Goal: Information Seeking & Learning: Learn about a topic

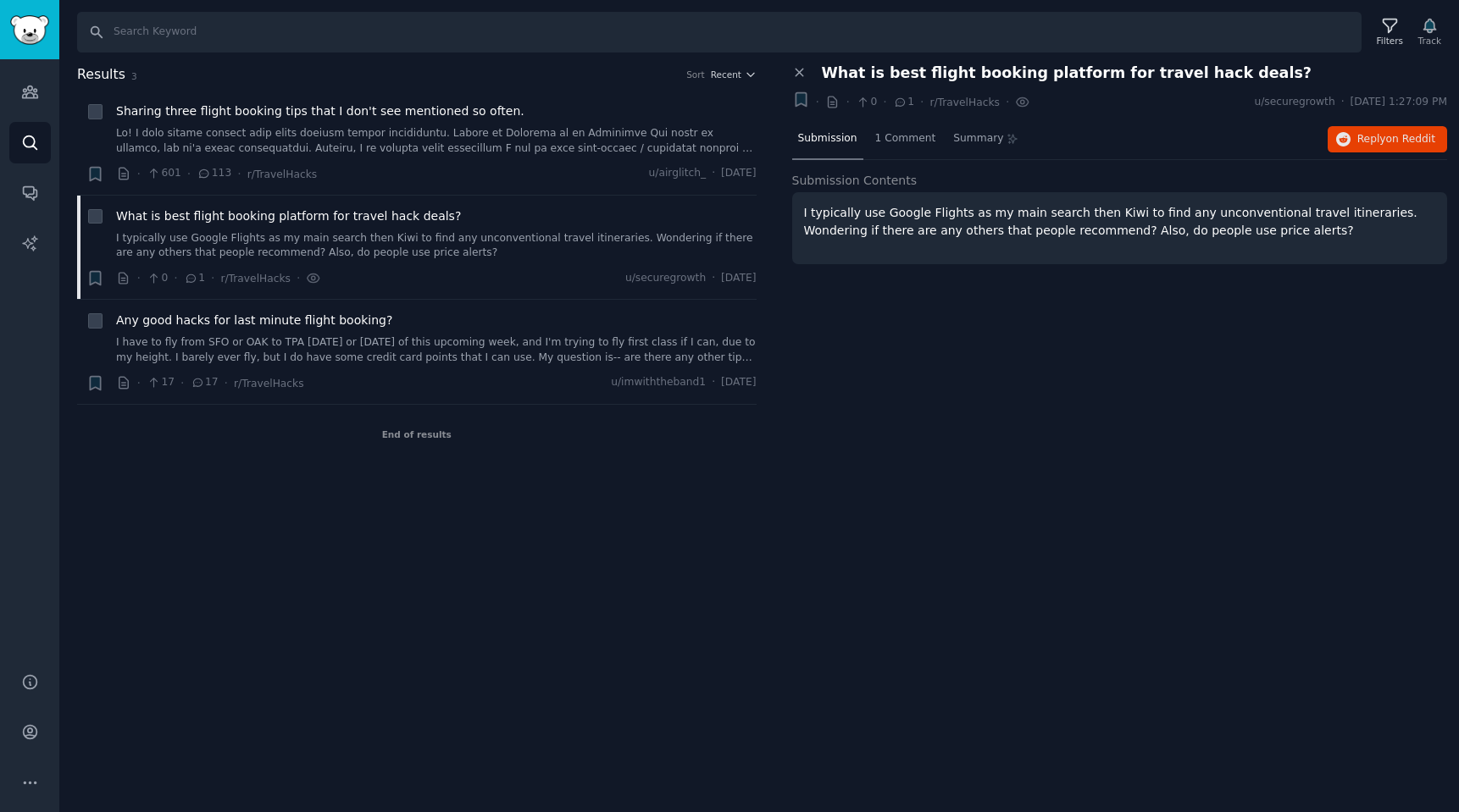
click at [31, 17] on img "Sidebar" at bounding box center [30, 30] width 39 height 30
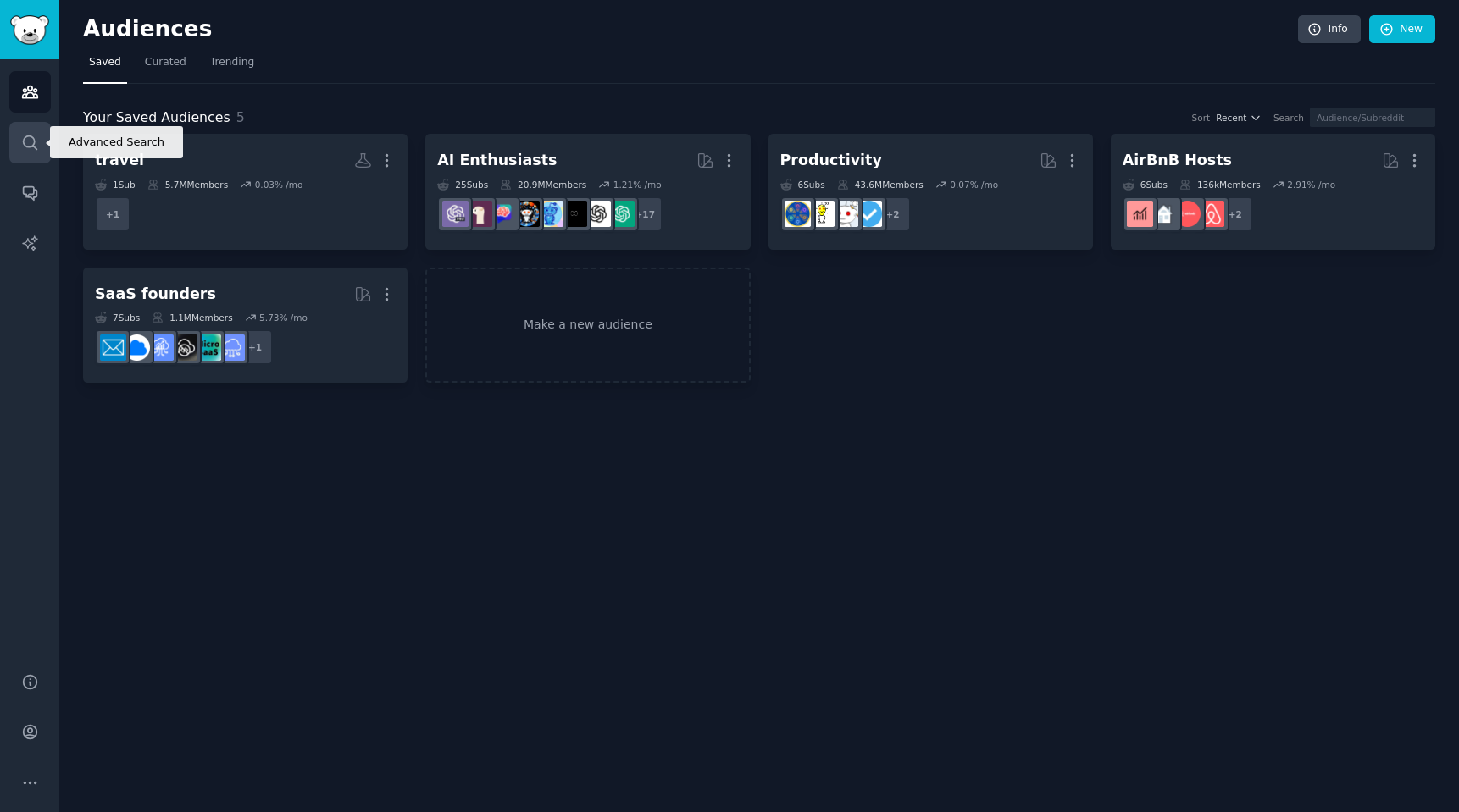
click at [33, 151] on link "Search" at bounding box center [30, 143] width 42 height 42
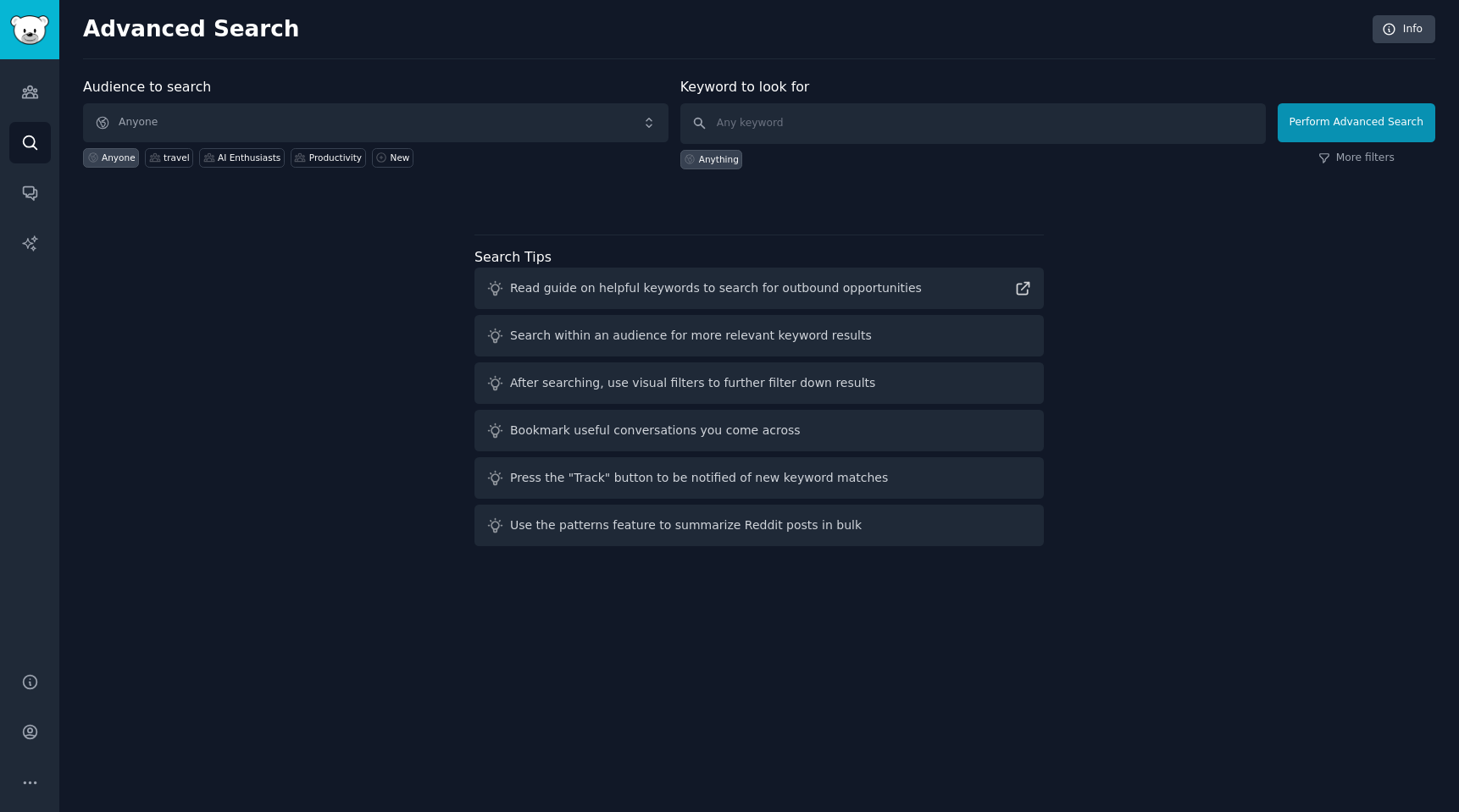
click at [138, 117] on span "Anyone" at bounding box center [375, 123] width 586 height 39
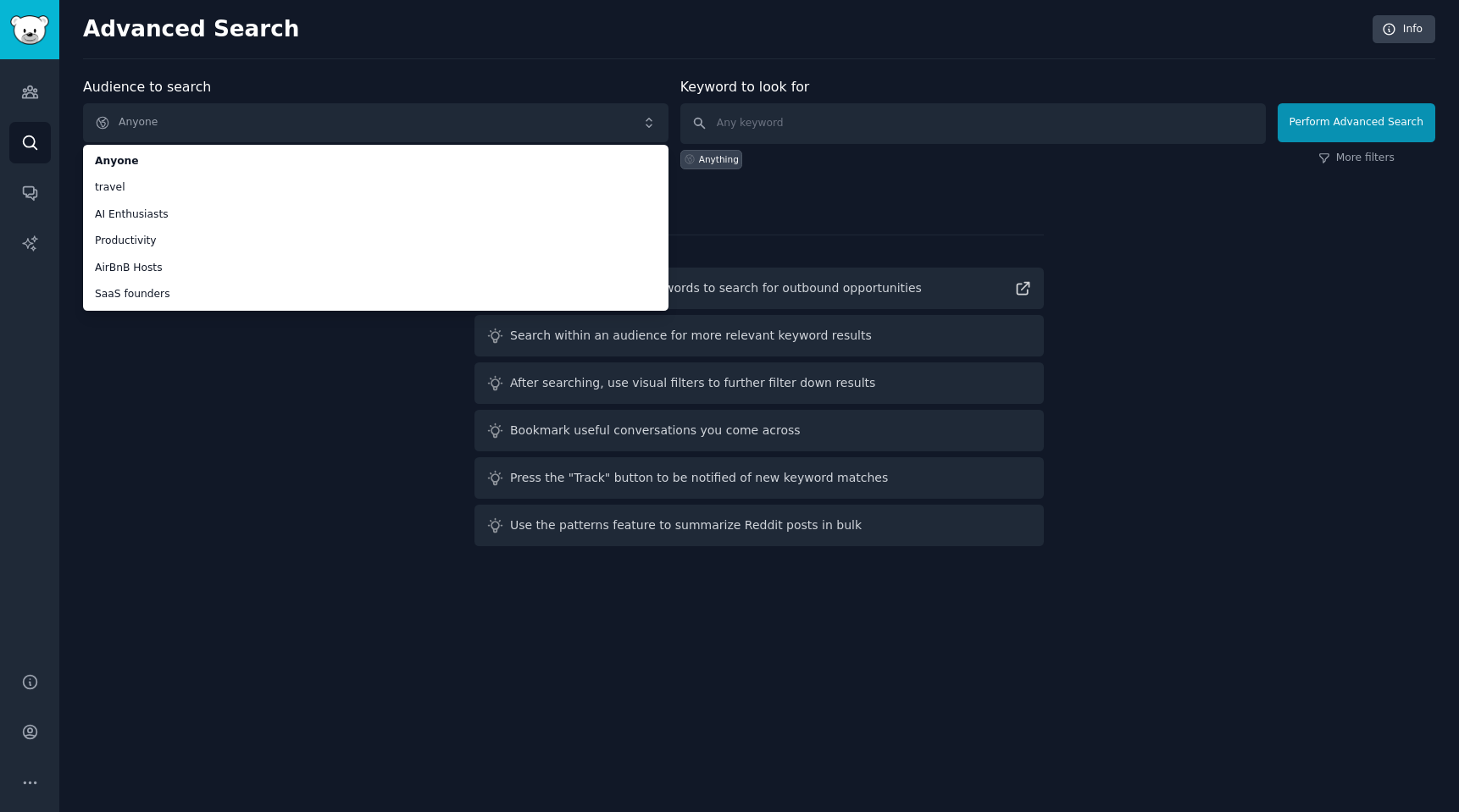
click at [222, 128] on span "Anyone" at bounding box center [375, 123] width 586 height 39
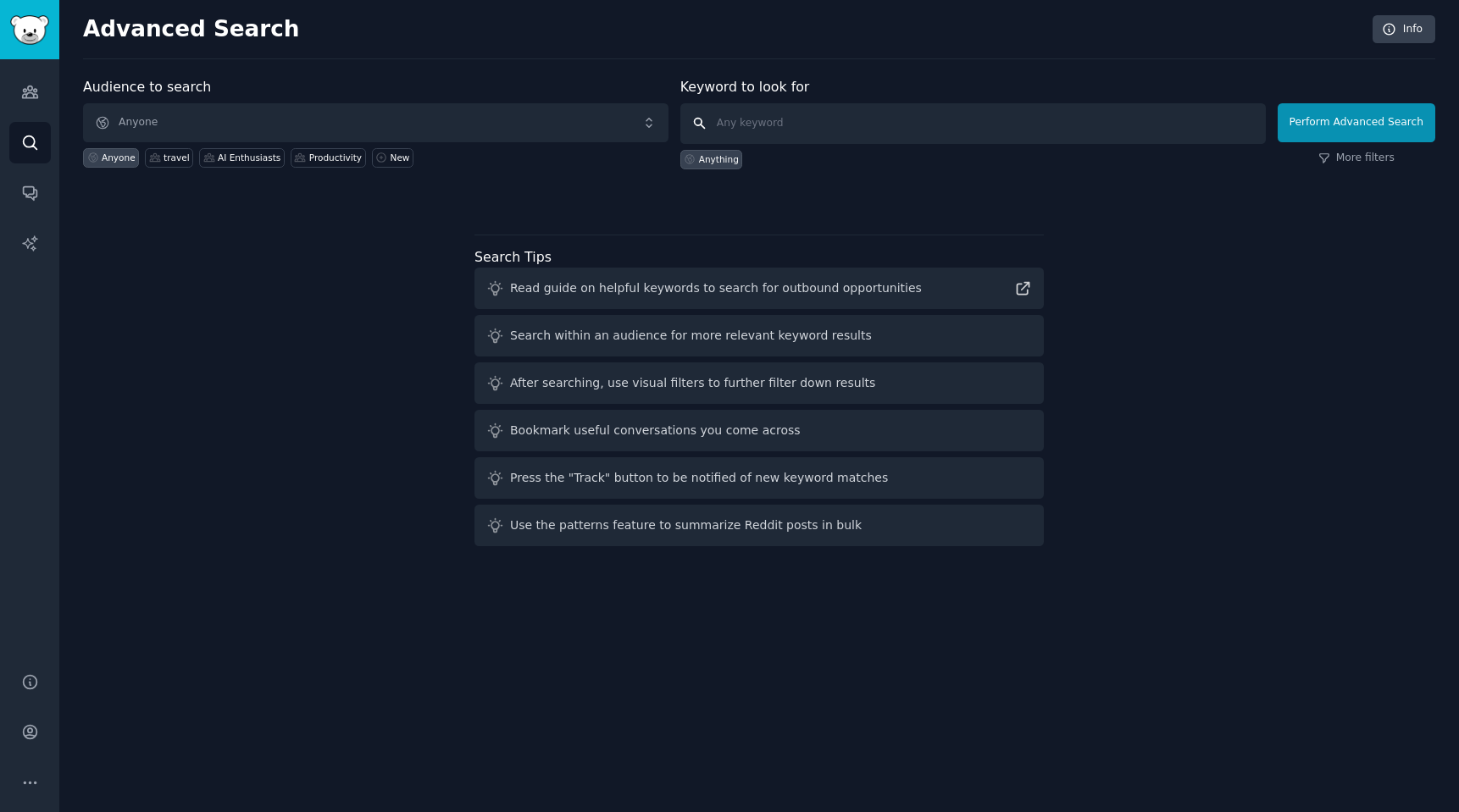
click at [747, 120] on input "text" at bounding box center [973, 124] width 586 height 41
type input "cheap business ticket"
click at [1357, 123] on button "Perform Advanced Search" at bounding box center [1356, 123] width 158 height 39
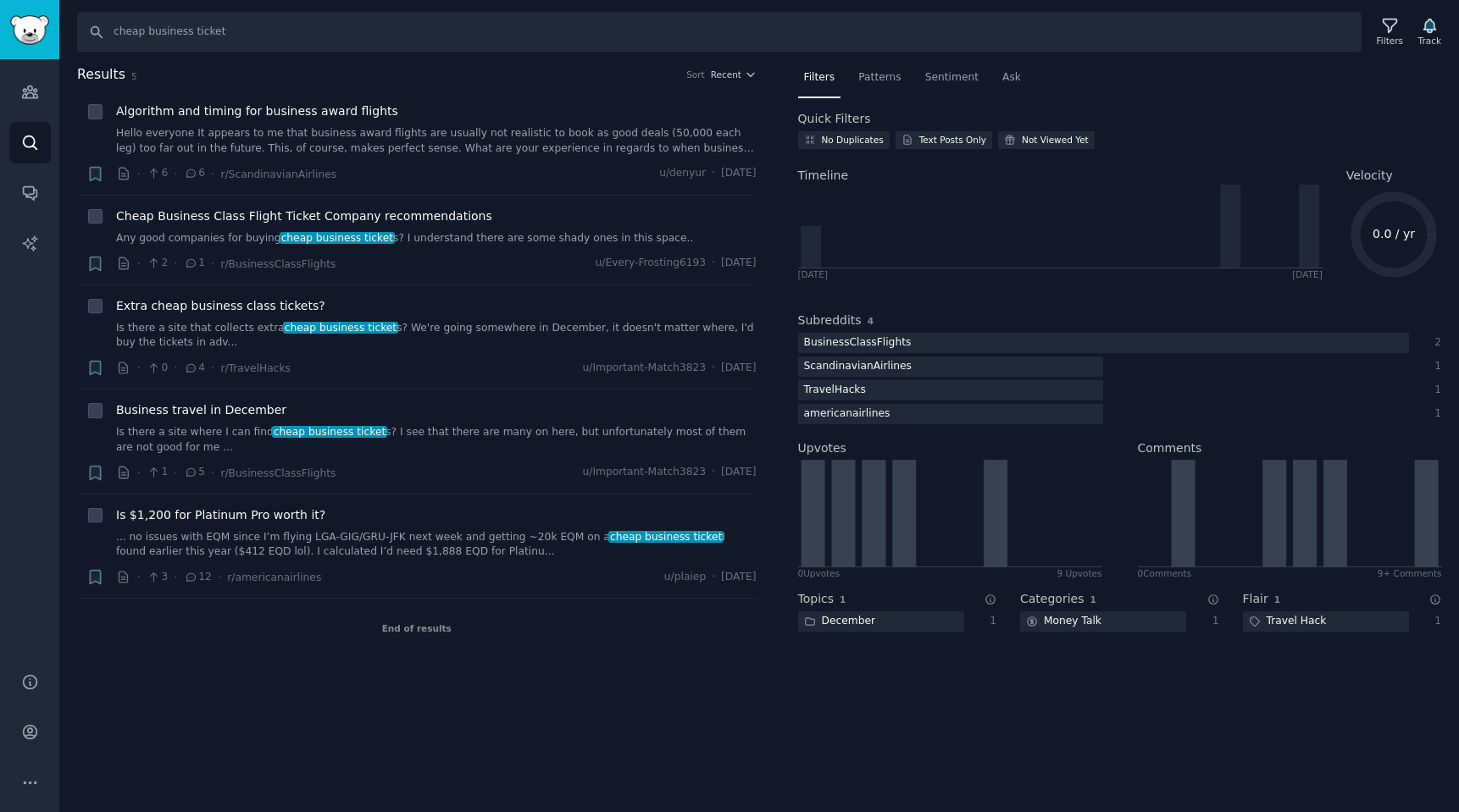
click at [44, 39] on img "Sidebar" at bounding box center [30, 30] width 39 height 30
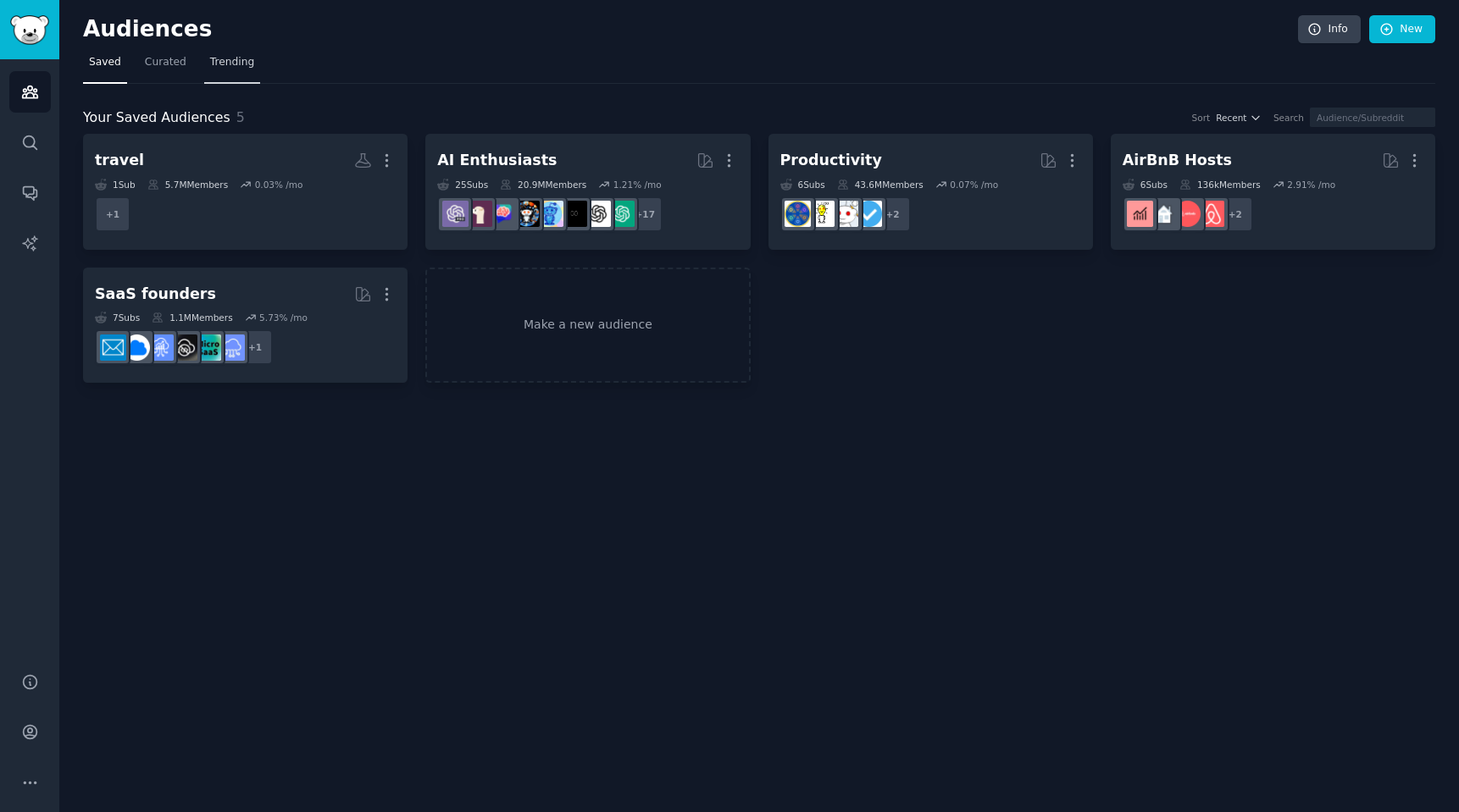
click at [217, 65] on span "Trending" at bounding box center [232, 63] width 44 height 16
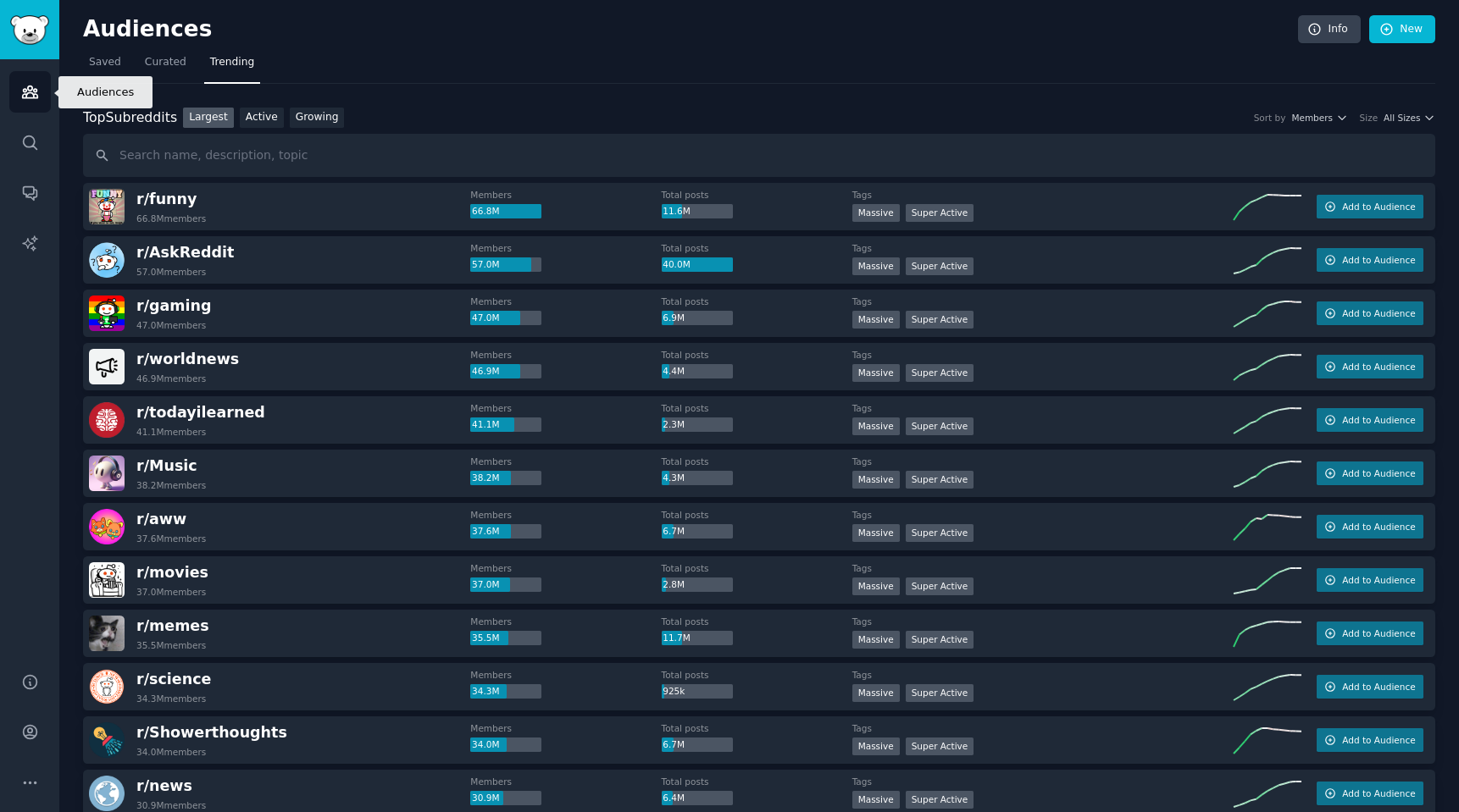
click at [24, 90] on icon "Sidebar" at bounding box center [30, 92] width 16 height 12
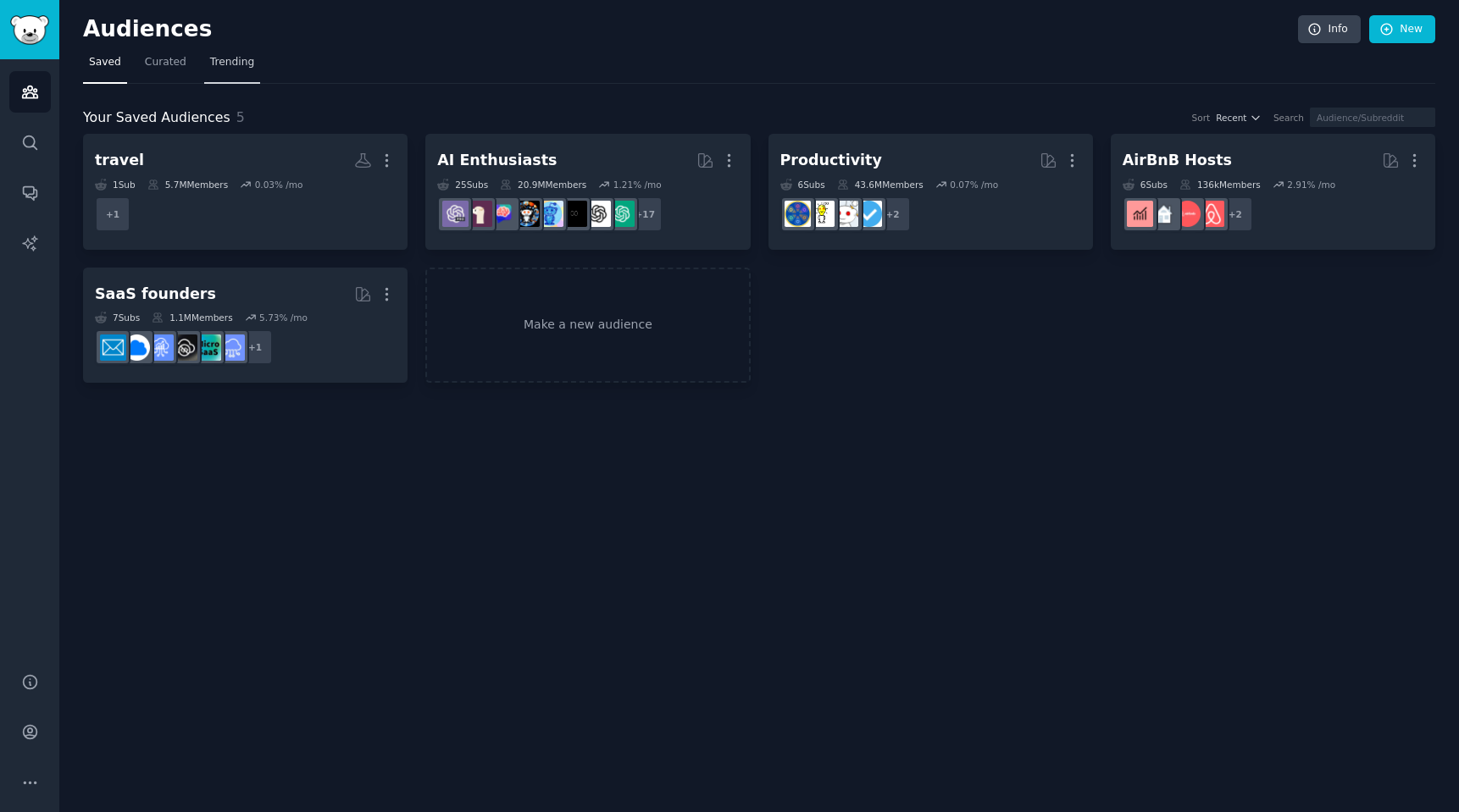
click at [233, 67] on span "Trending" at bounding box center [232, 63] width 44 height 16
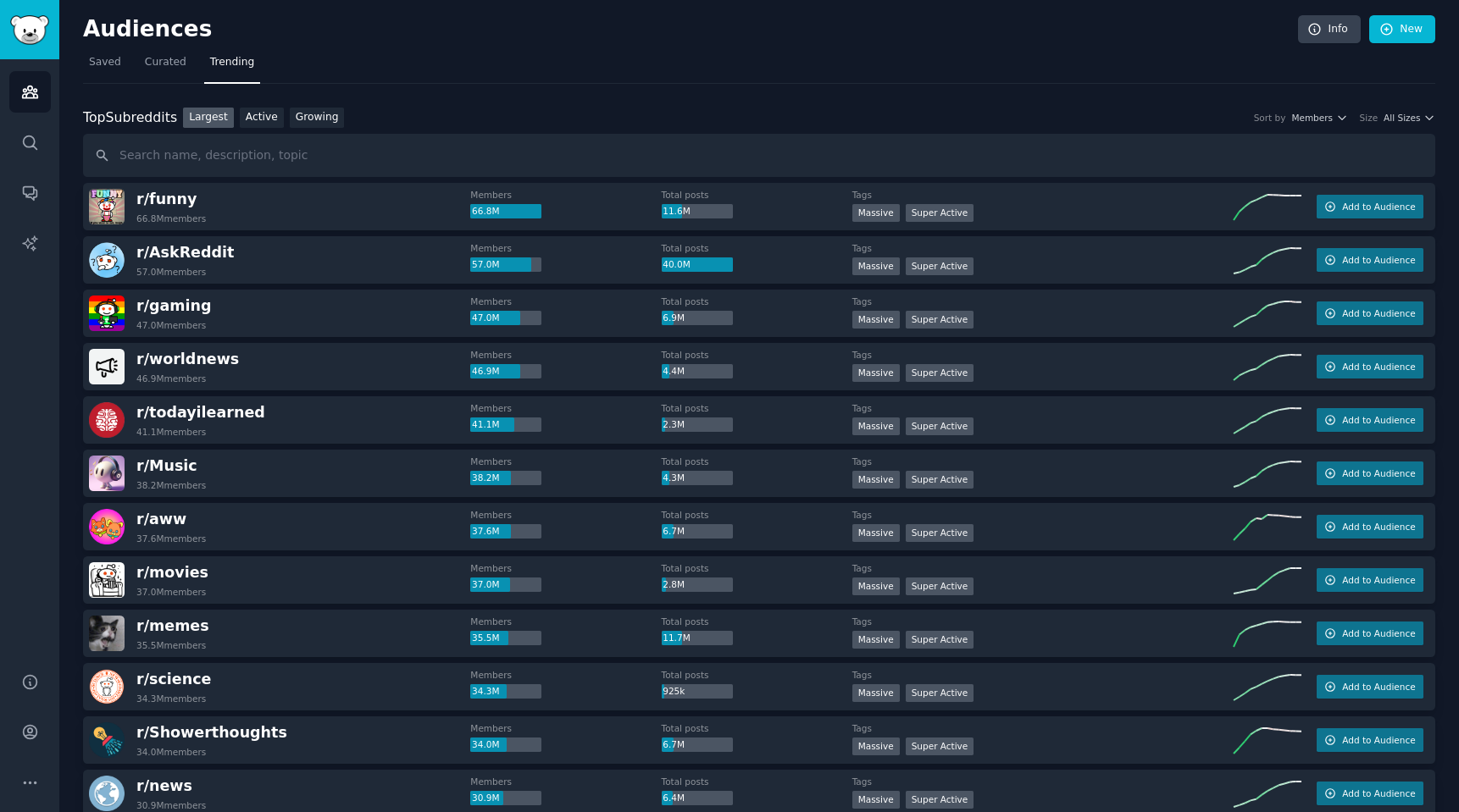
click at [154, 186] on div "r/ funny 66.8M members Members 66.8M Total posts 11.6M Tags Massive Super Activ…" at bounding box center [758, 206] width 1352 height 48
click at [158, 194] on span "r/ funny" at bounding box center [166, 198] width 60 height 17
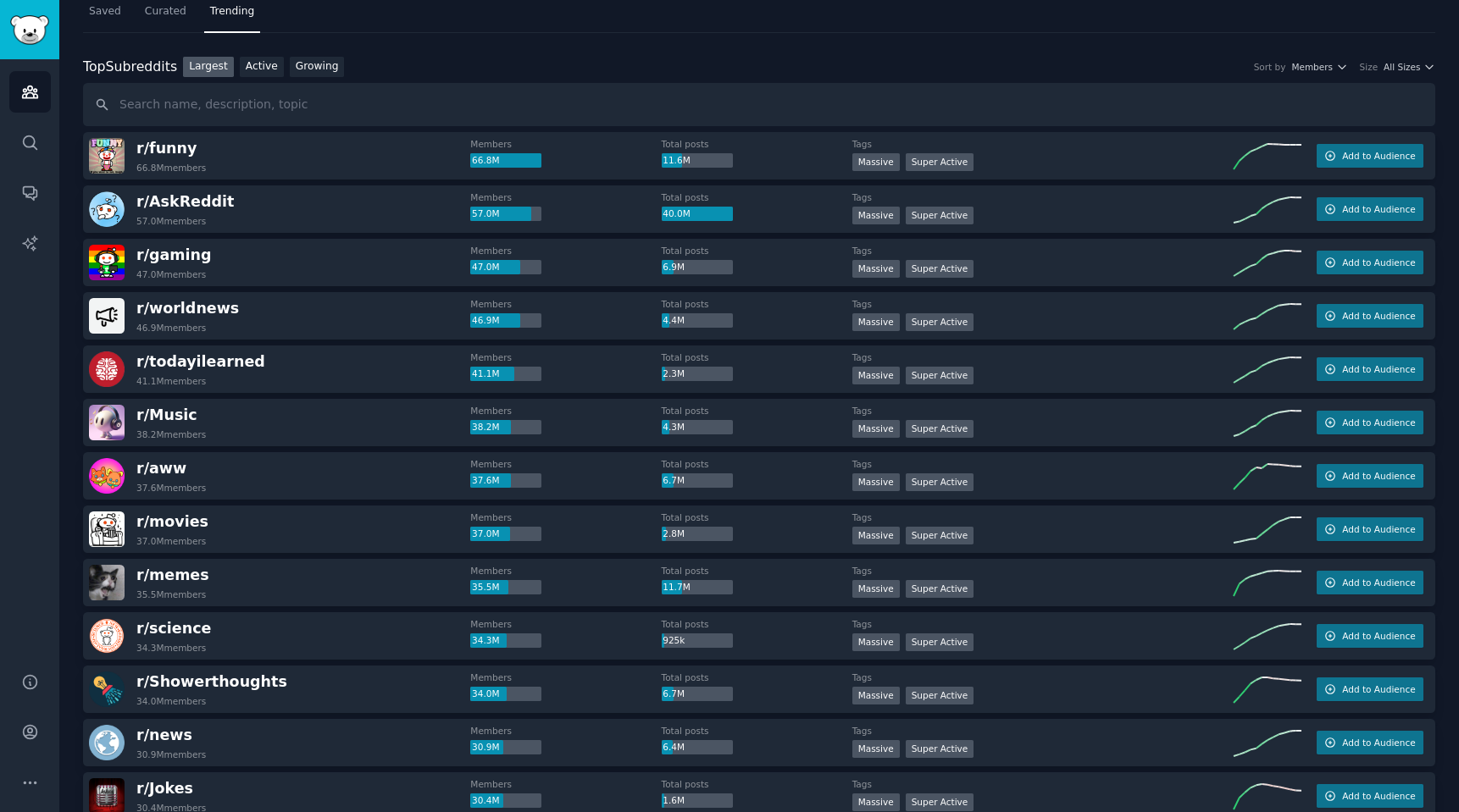
scroll to position [54, 0]
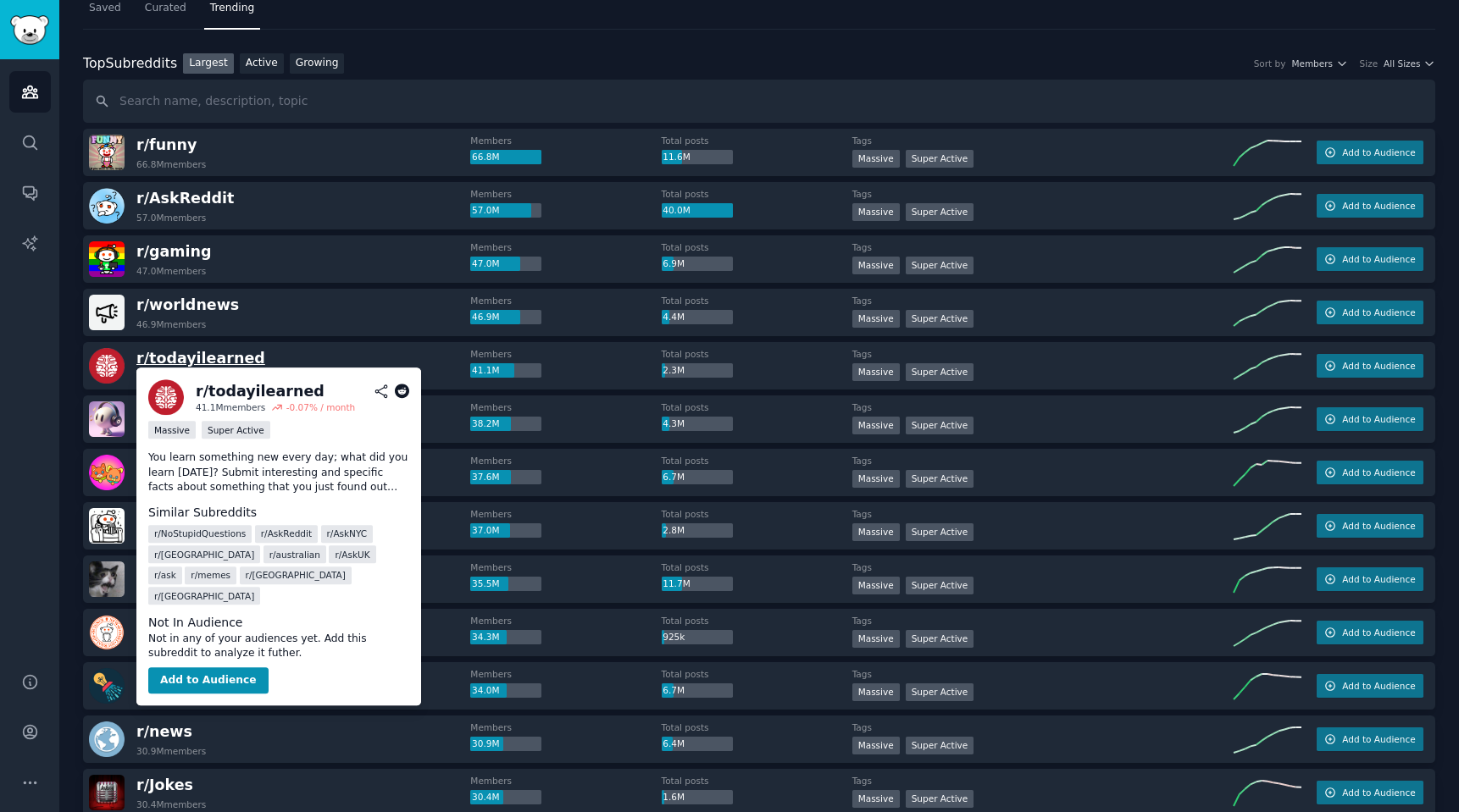
click at [188, 359] on span "r/ todayilearned" at bounding box center [201, 358] width 129 height 17
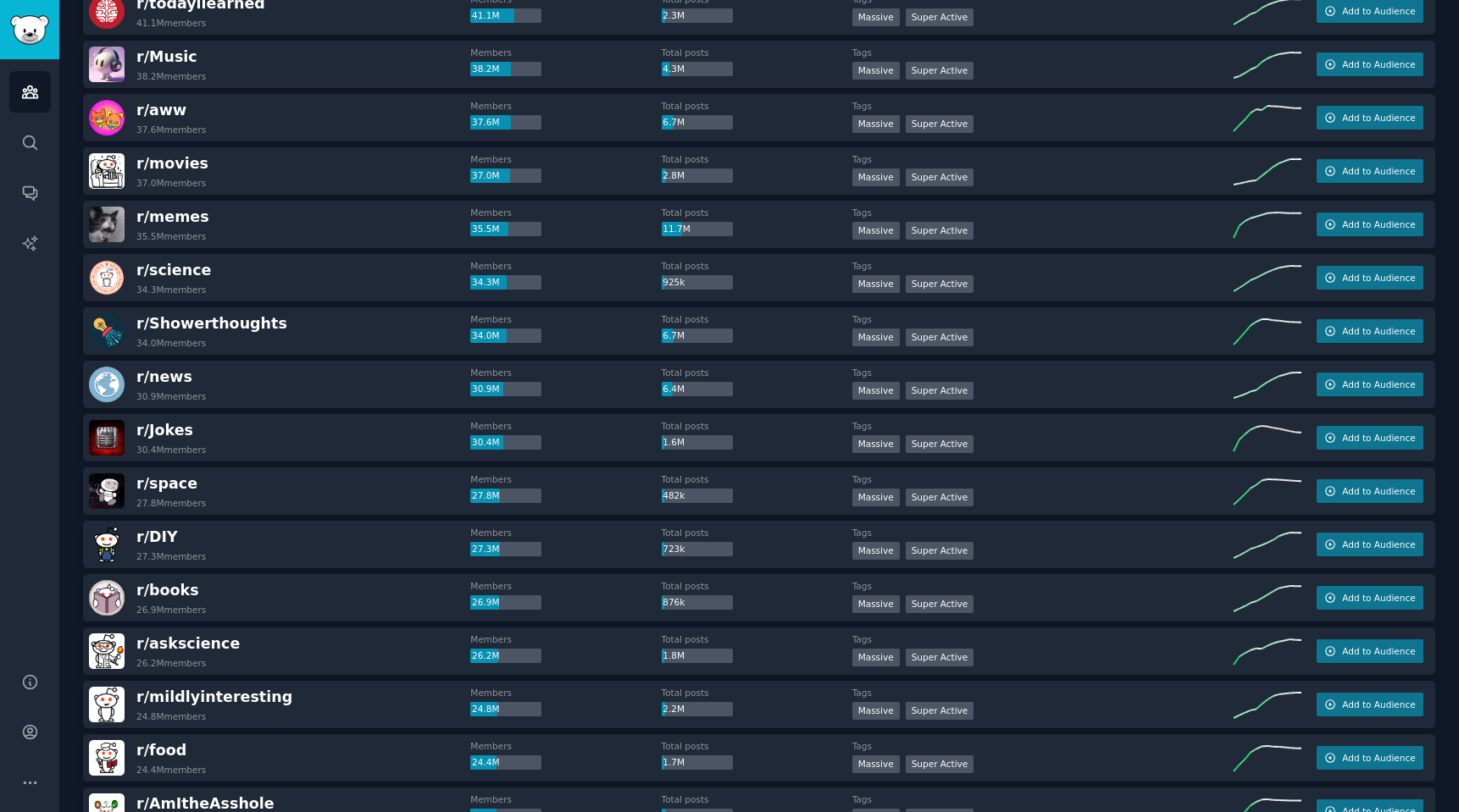
scroll to position [423, 0]
